Goal: Information Seeking & Learning: Learn about a topic

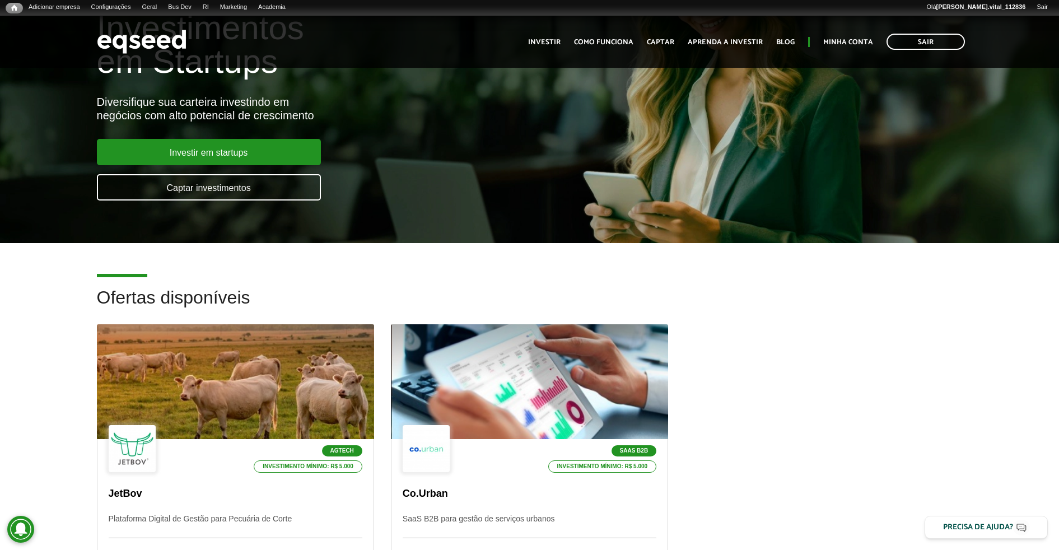
scroll to position [70, 0]
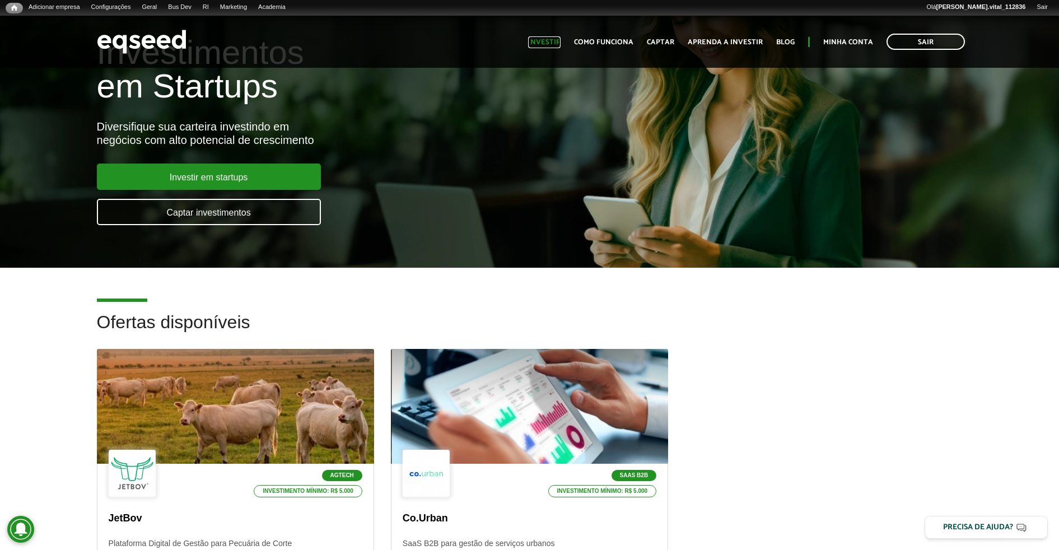
click at [539, 44] on link "Investir" at bounding box center [544, 42] width 32 height 7
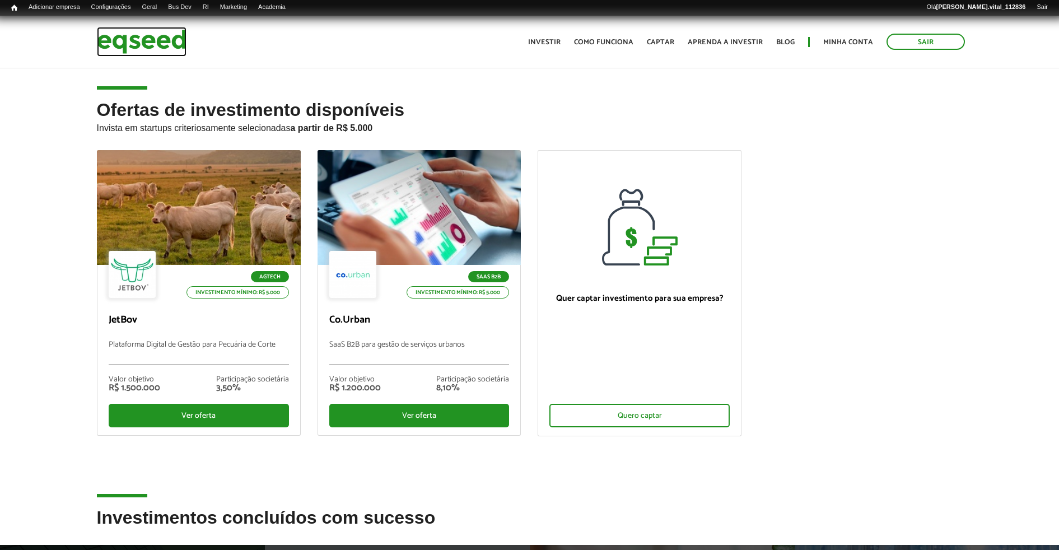
drag, startPoint x: 0, startPoint y: 0, endPoint x: 167, endPoint y: 31, distance: 169.7
click at [167, 31] on img at bounding box center [142, 42] width 90 height 30
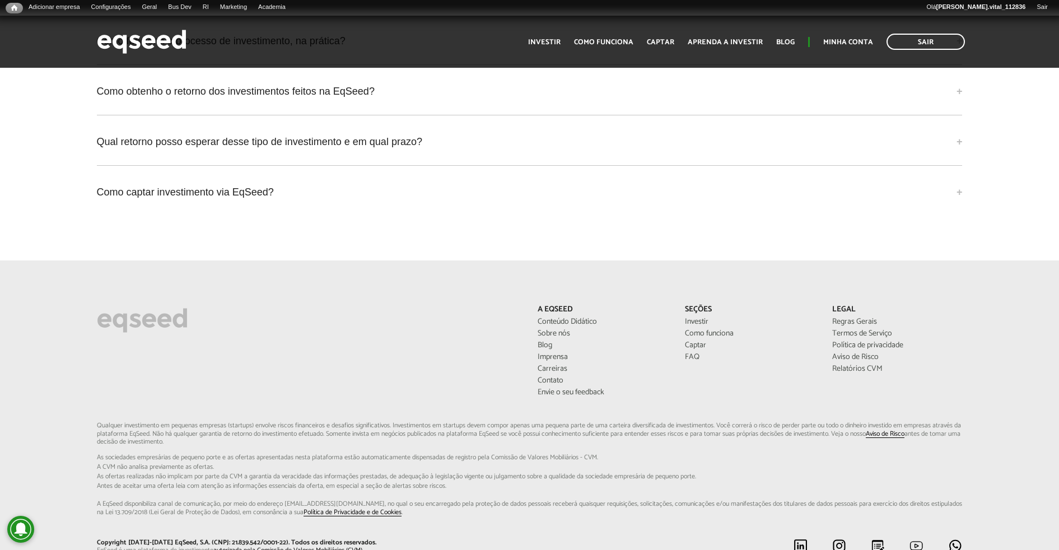
scroll to position [3055, 0]
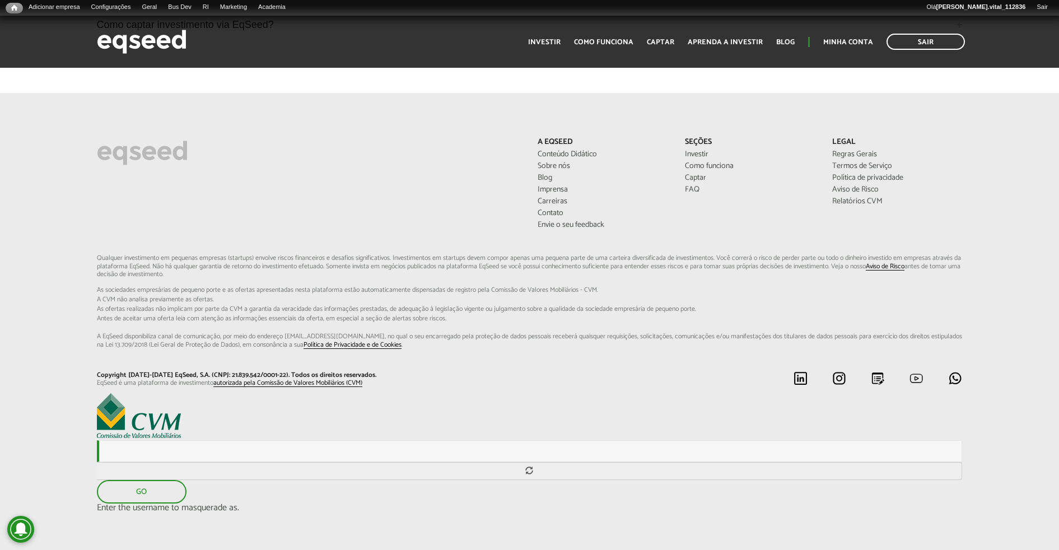
click at [293, 220] on div "A EqSeed Conteúdo Didático Sobre nós Blog Imprensa Carreiras Contato Envie o se…" at bounding box center [529, 196] width 882 height 117
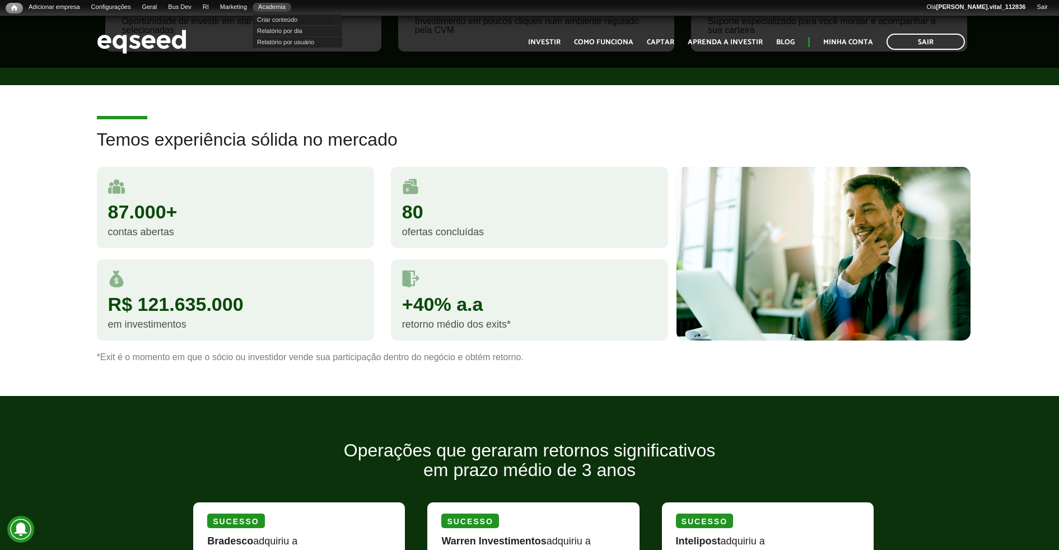
scroll to position [910, 0]
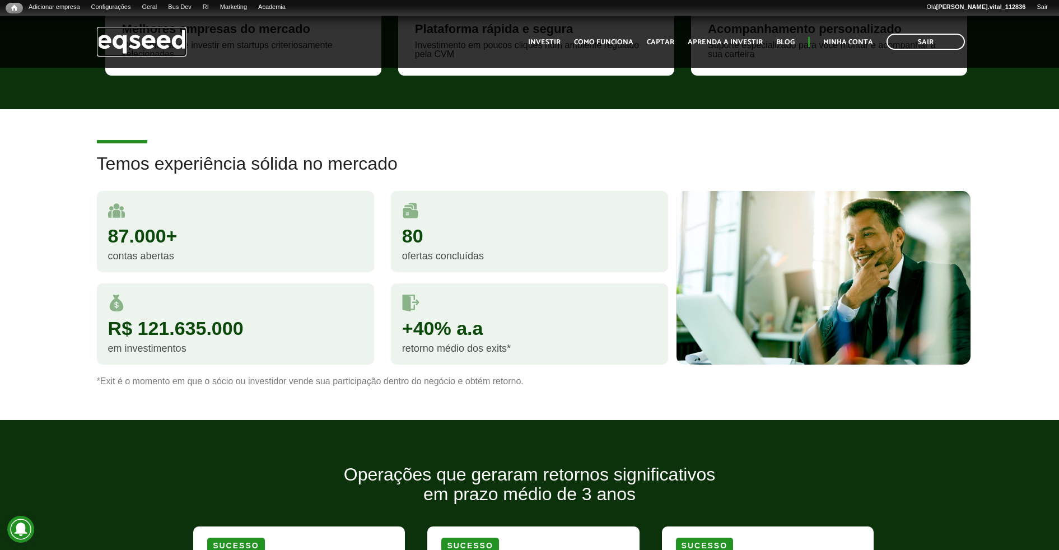
click at [182, 40] on img at bounding box center [142, 42] width 90 height 30
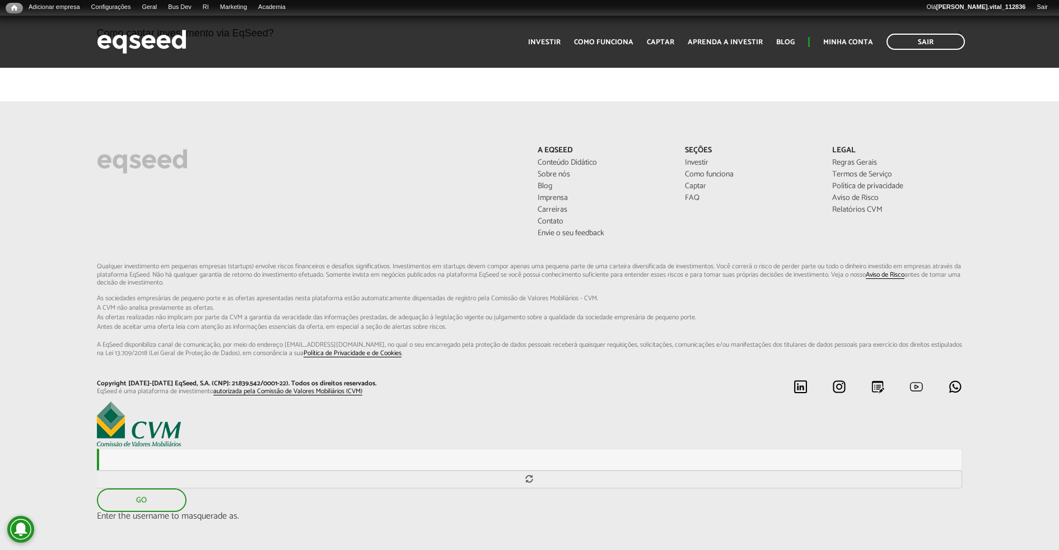
scroll to position [3055, 0]
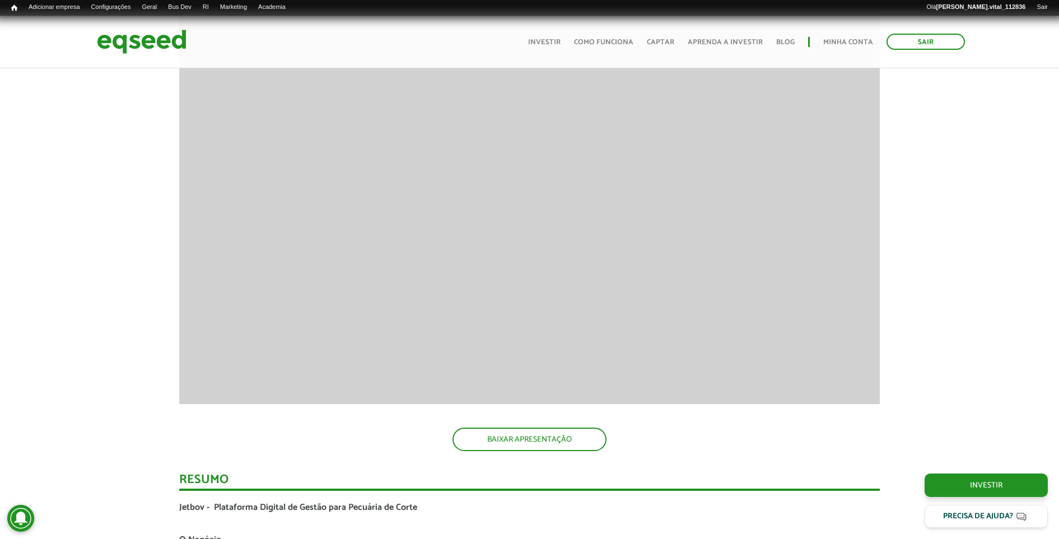
scroll to position [1617, 0]
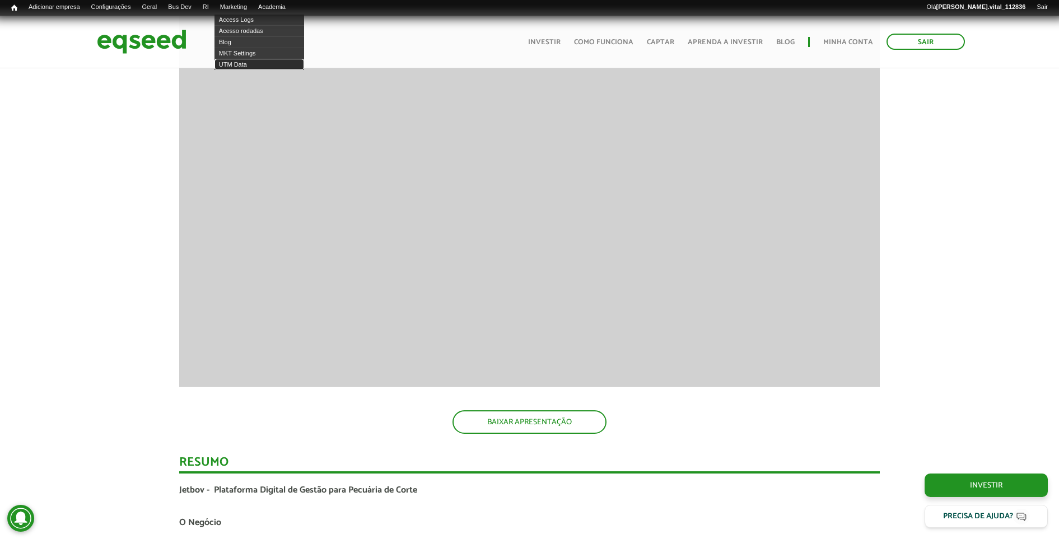
click at [240, 67] on link "UTM Data" at bounding box center [259, 64] width 90 height 11
